Goal: Navigation & Orientation: Go to known website

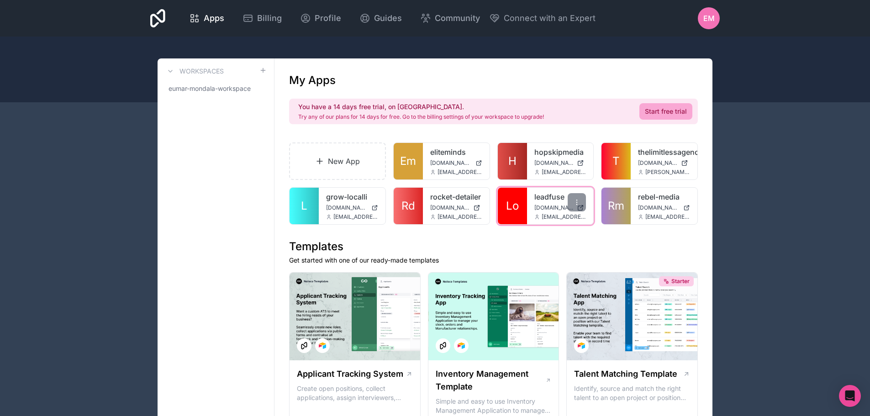
click at [521, 214] on link "Lo" at bounding box center [512, 206] width 29 height 37
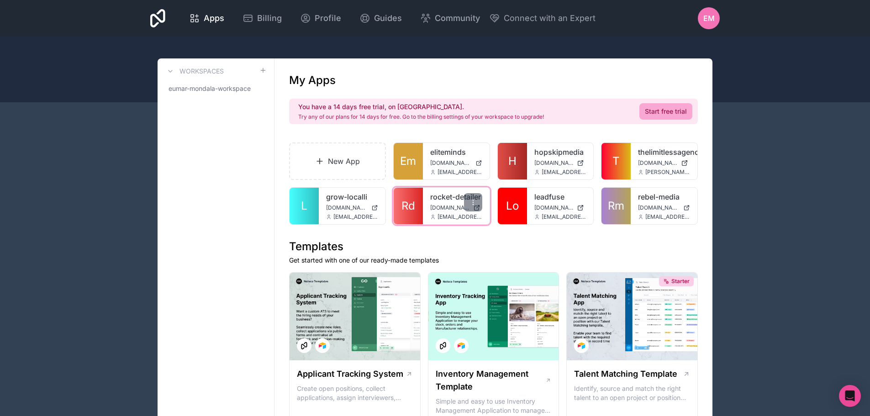
click at [405, 201] on span "Rd" at bounding box center [409, 206] width 14 height 15
